Goal: Task Accomplishment & Management: Use online tool/utility

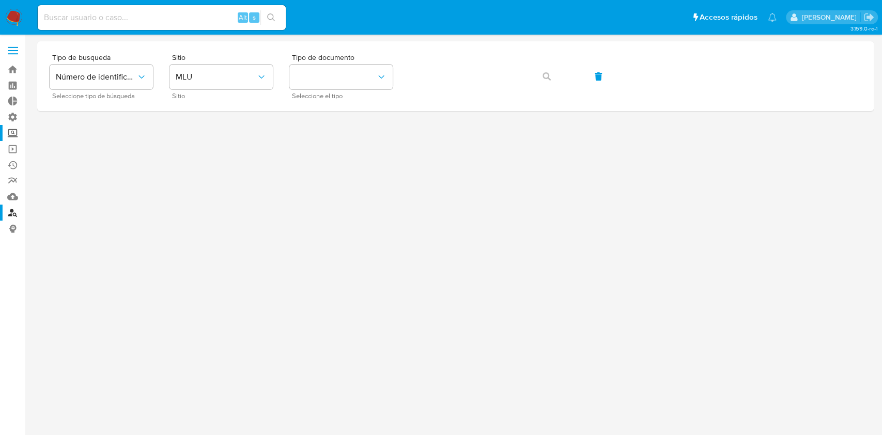
click at [12, 134] on label "Screening" at bounding box center [61, 133] width 123 height 16
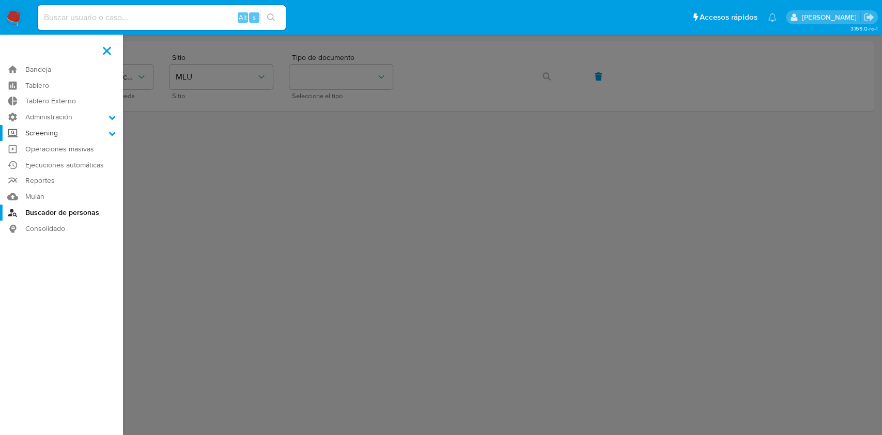
click at [0, 0] on input "Screening" at bounding box center [0, 0] width 0 height 0
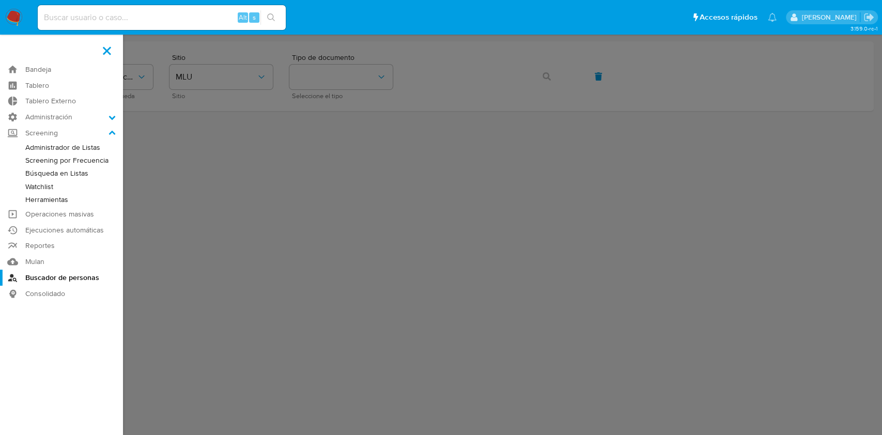
click at [50, 184] on link "Watchlist" at bounding box center [61, 186] width 123 height 13
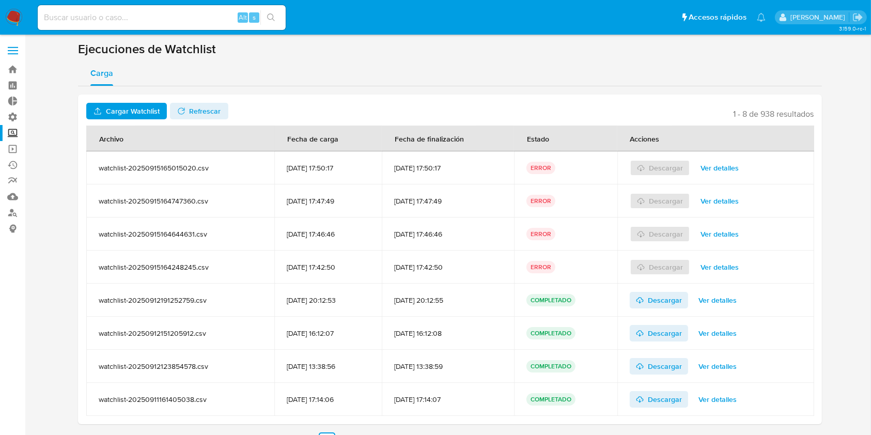
click at [132, 111] on span "Cargar Watchlist" at bounding box center [133, 111] width 54 height 17
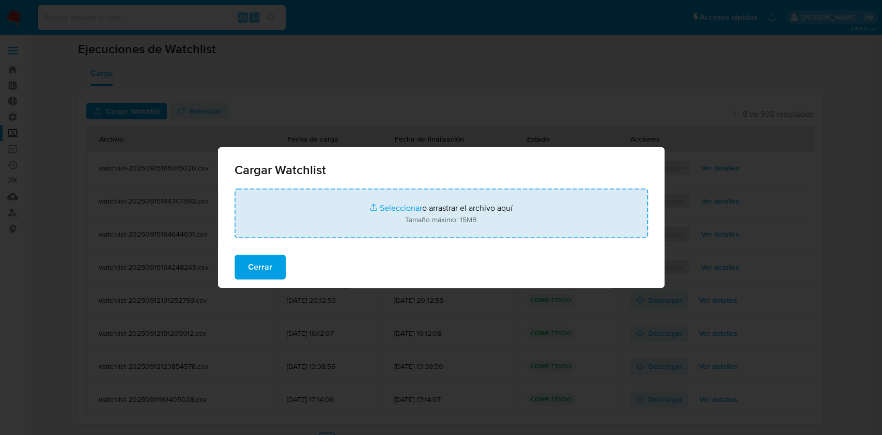
click at [346, 206] on input "file" at bounding box center [440, 214] width 413 height 50
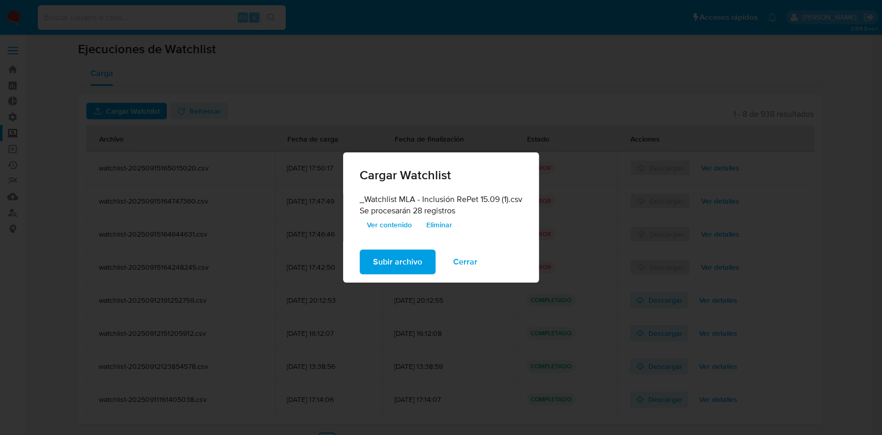
click at [394, 260] on span "Subir archivo" at bounding box center [397, 261] width 49 height 23
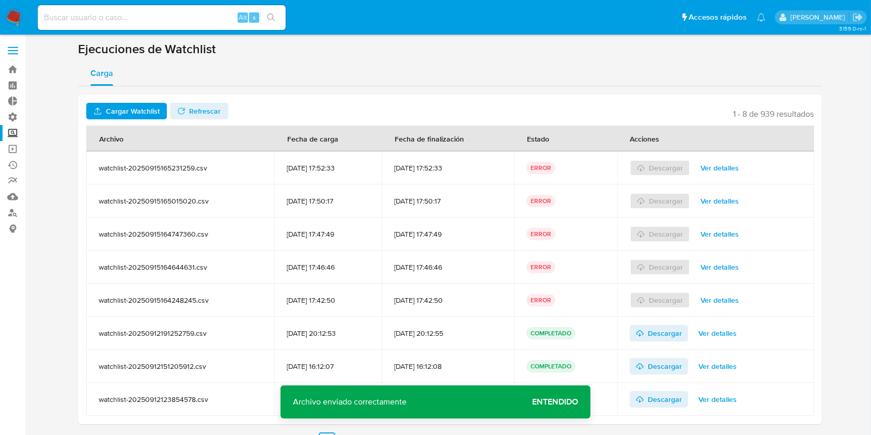
click at [566, 402] on span "Entendido" at bounding box center [555, 402] width 46 height 0
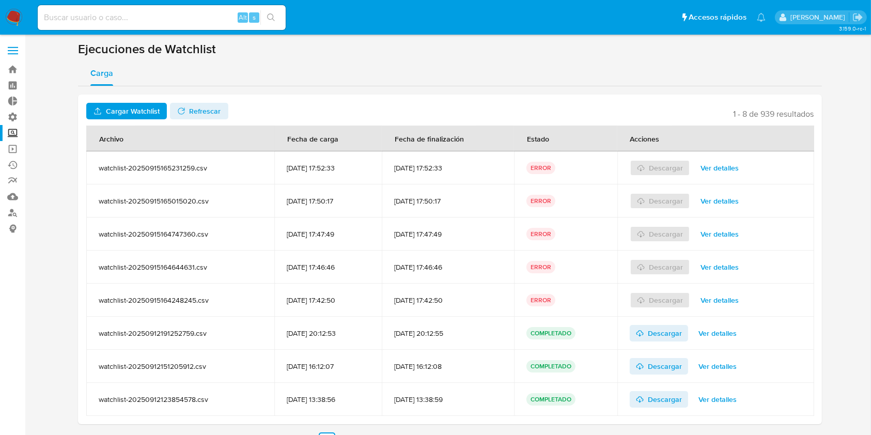
click at [728, 166] on span "Ver detalles" at bounding box center [719, 168] width 38 height 14
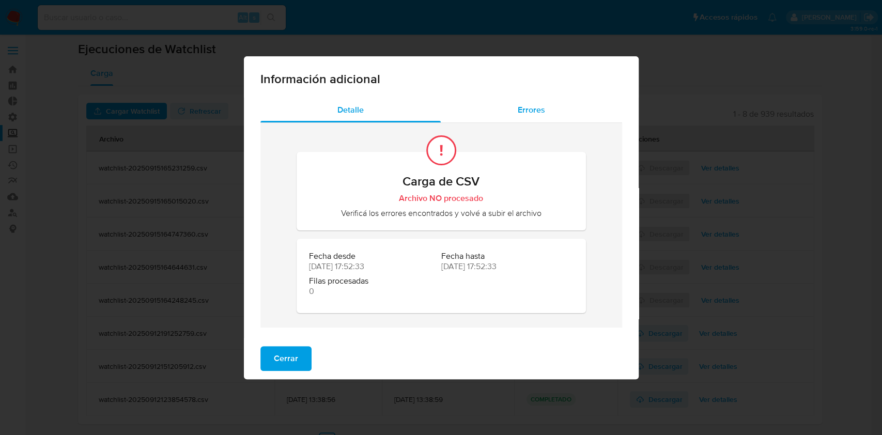
click at [528, 108] on span "Errores" at bounding box center [530, 110] width 27 height 12
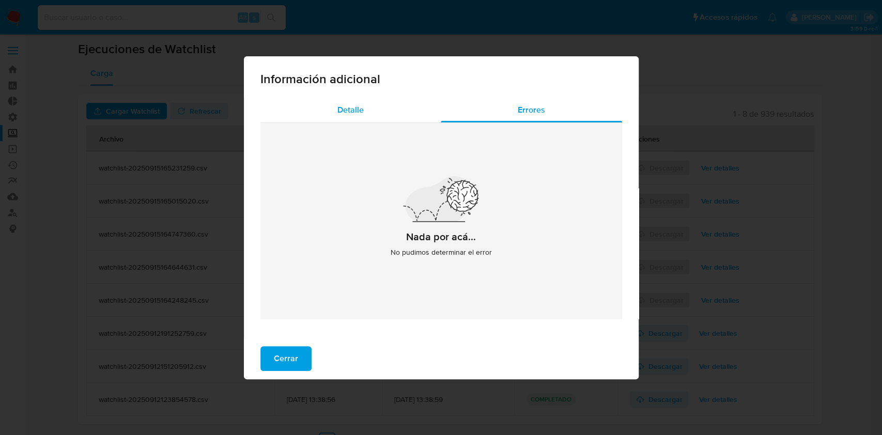
click at [341, 108] on span "Detalle" at bounding box center [350, 110] width 26 height 12
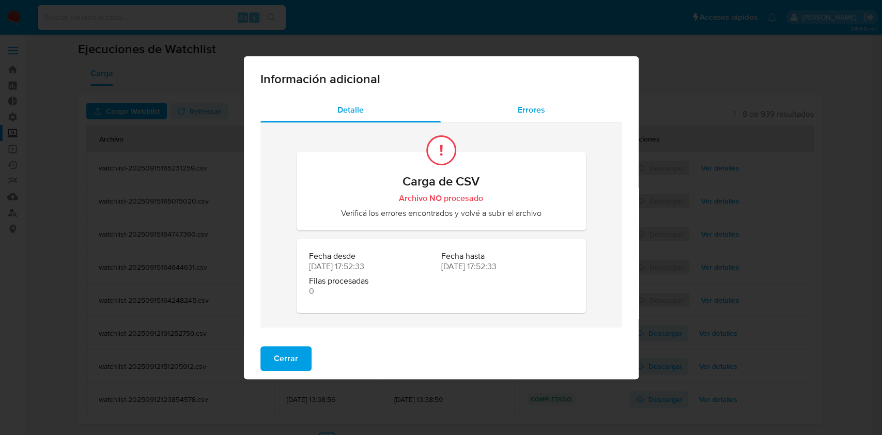
click at [525, 109] on span "Errores" at bounding box center [530, 110] width 27 height 12
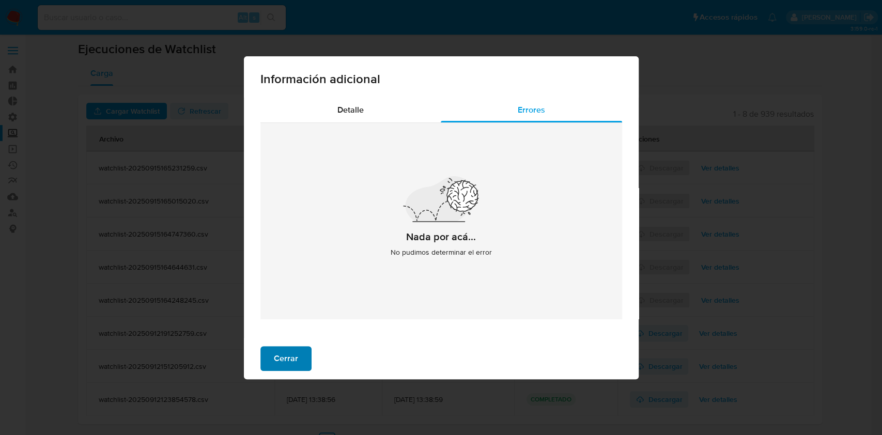
click at [288, 357] on span "Cerrar" at bounding box center [286, 358] width 24 height 23
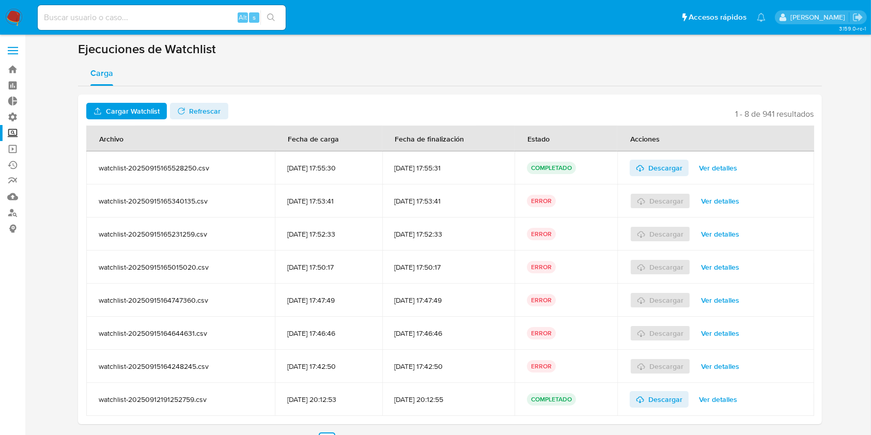
click at [730, 174] on span "Ver detalles" at bounding box center [718, 168] width 38 height 14
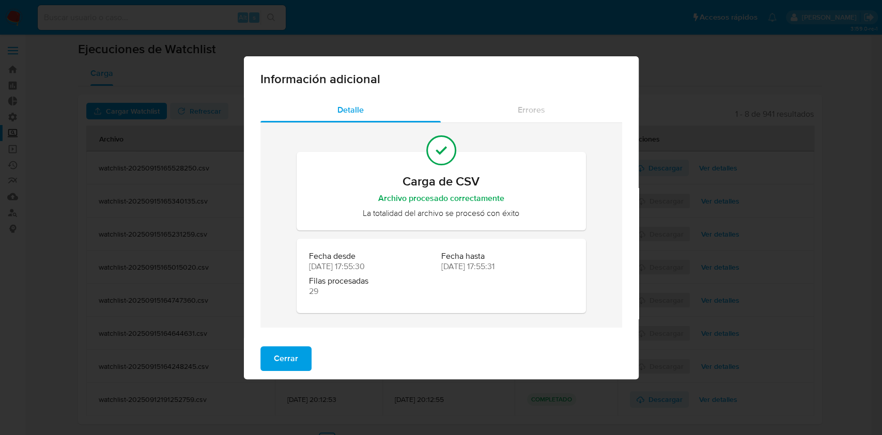
click at [373, 26] on div "Información adicional Detalle Errores Carga de CSV Archivo procesado correctame…" at bounding box center [441, 217] width 882 height 435
click at [290, 366] on span "Cerrar" at bounding box center [286, 358] width 24 height 23
